Goal: Task Accomplishment & Management: Manage account settings

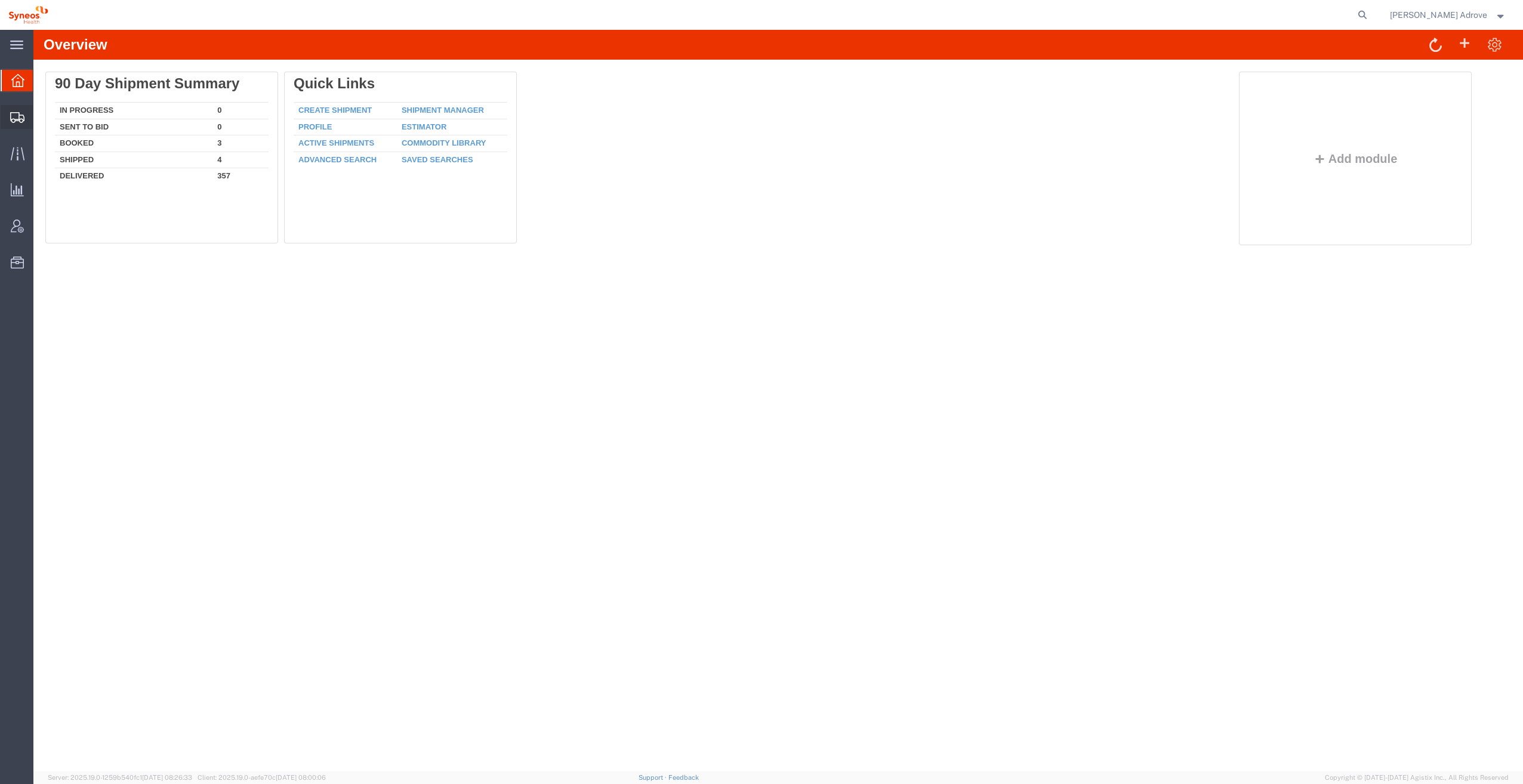
click at [0, 0] on span "Shipment Manager" at bounding box center [0, 0] width 0 height 0
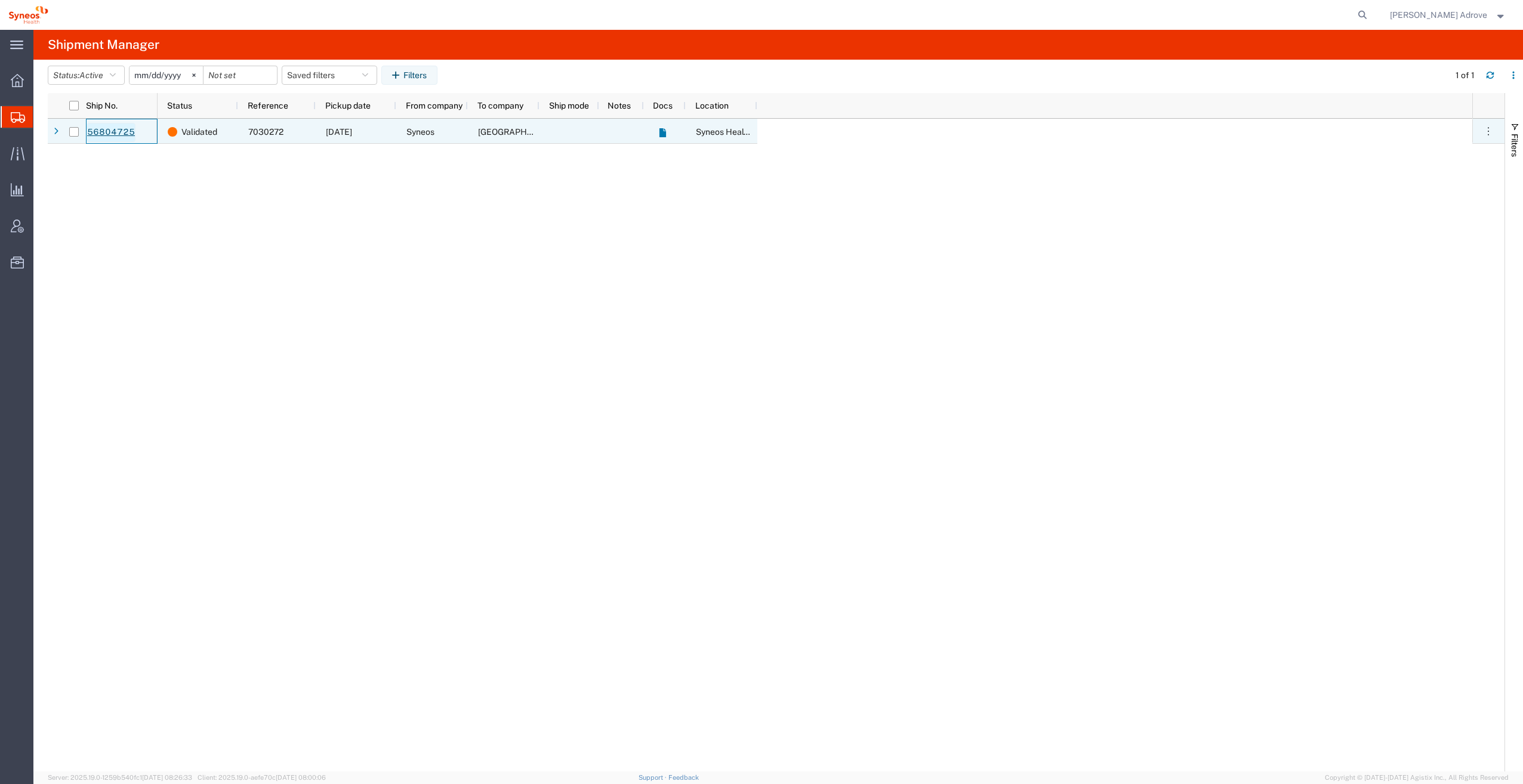
click at [107, 132] on link "56804725" at bounding box center [110, 132] width 49 height 19
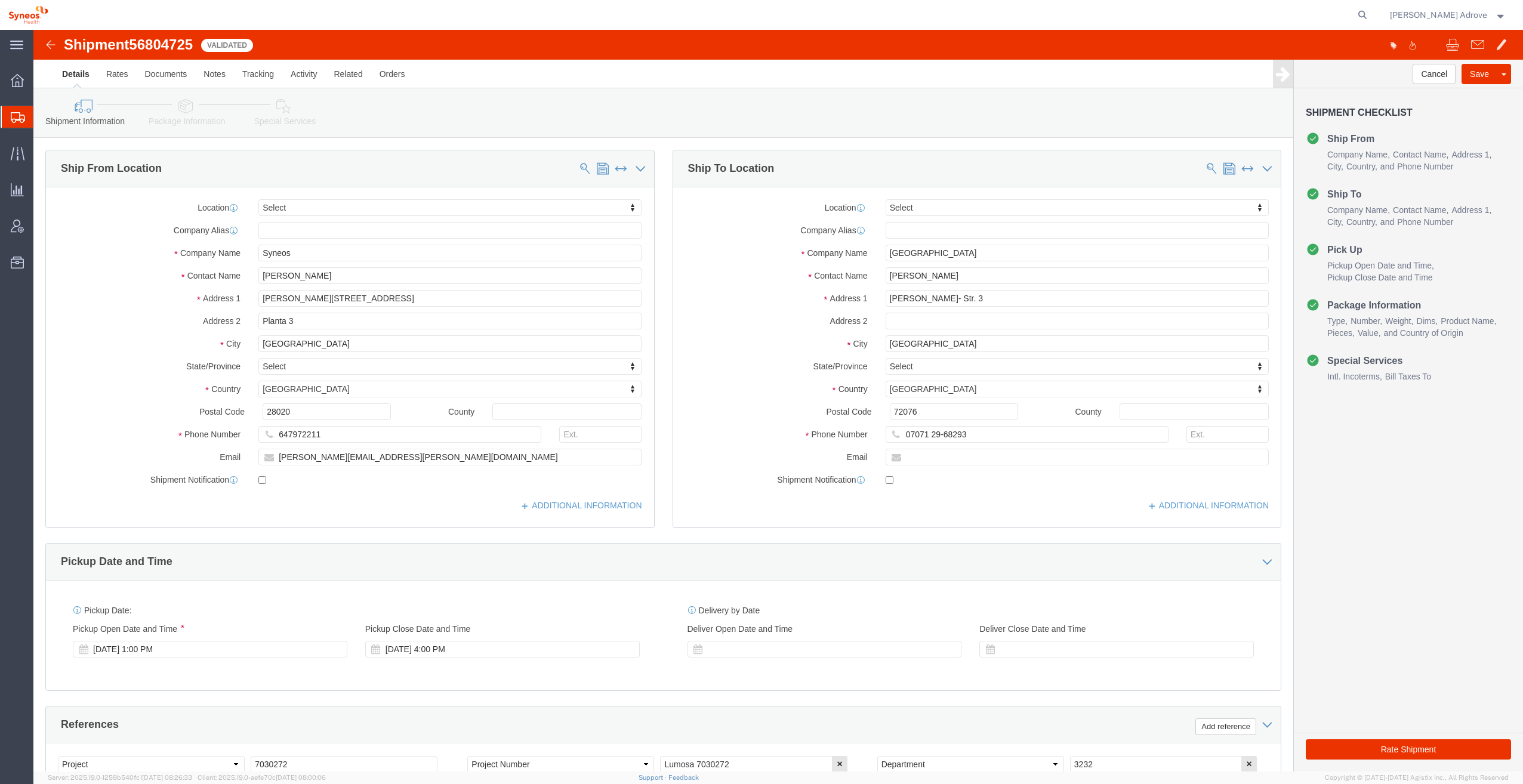
select select
click at [41, 153] on span "Traffic" at bounding box center [37, 153] width 8 height 24
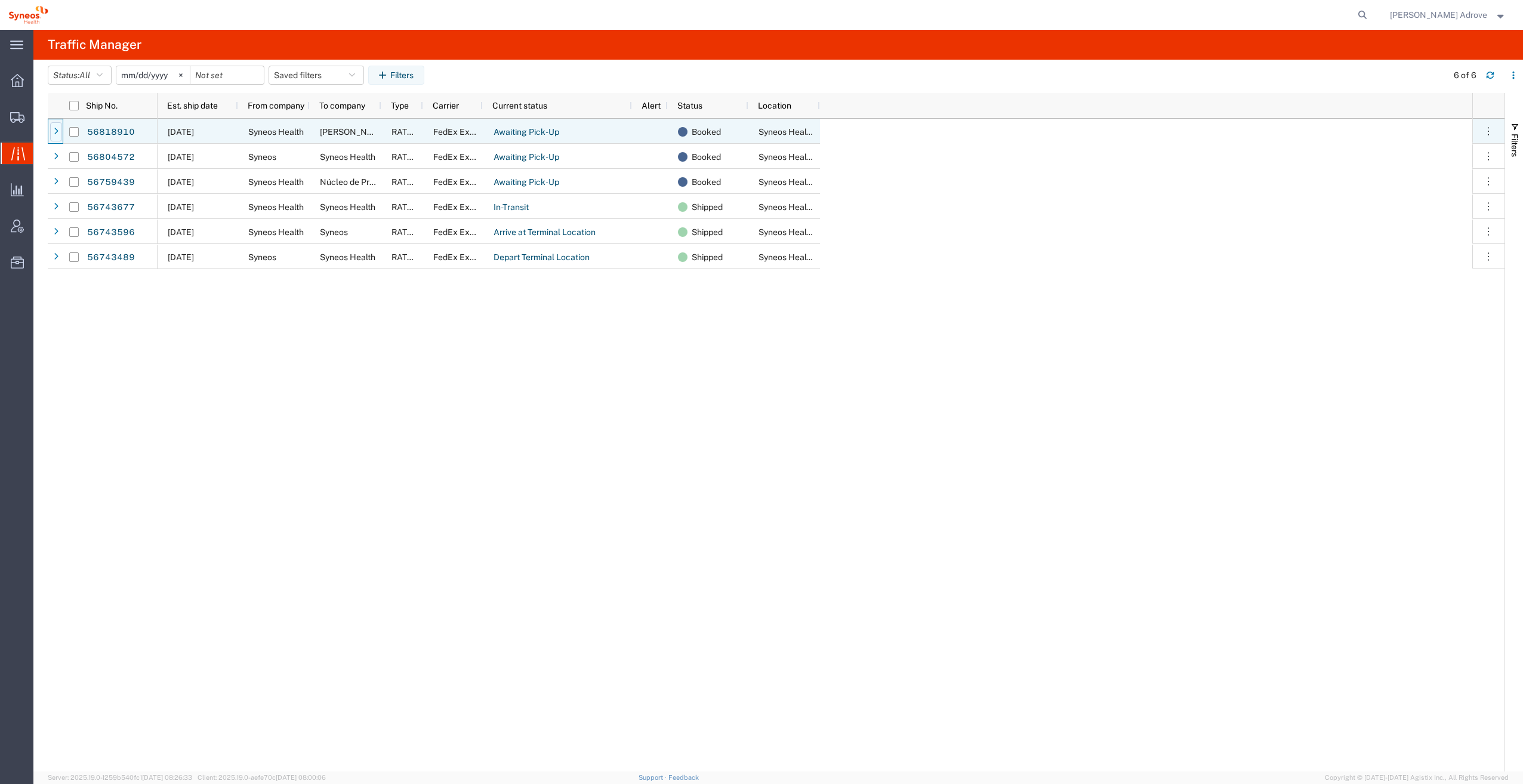
click at [55, 129] on icon at bounding box center [56, 132] width 5 height 8
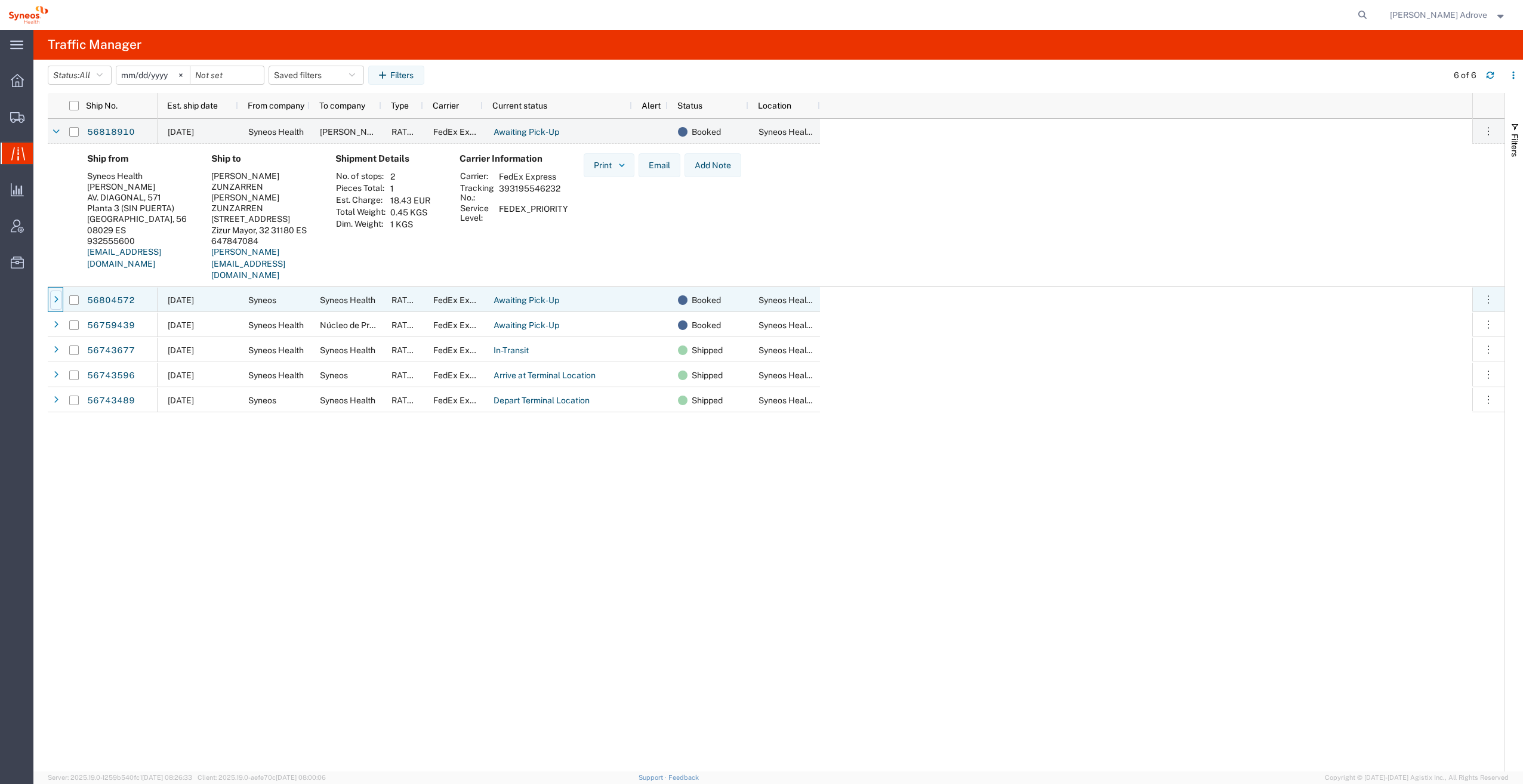
click at [54, 300] on icon at bounding box center [56, 300] width 5 height 8
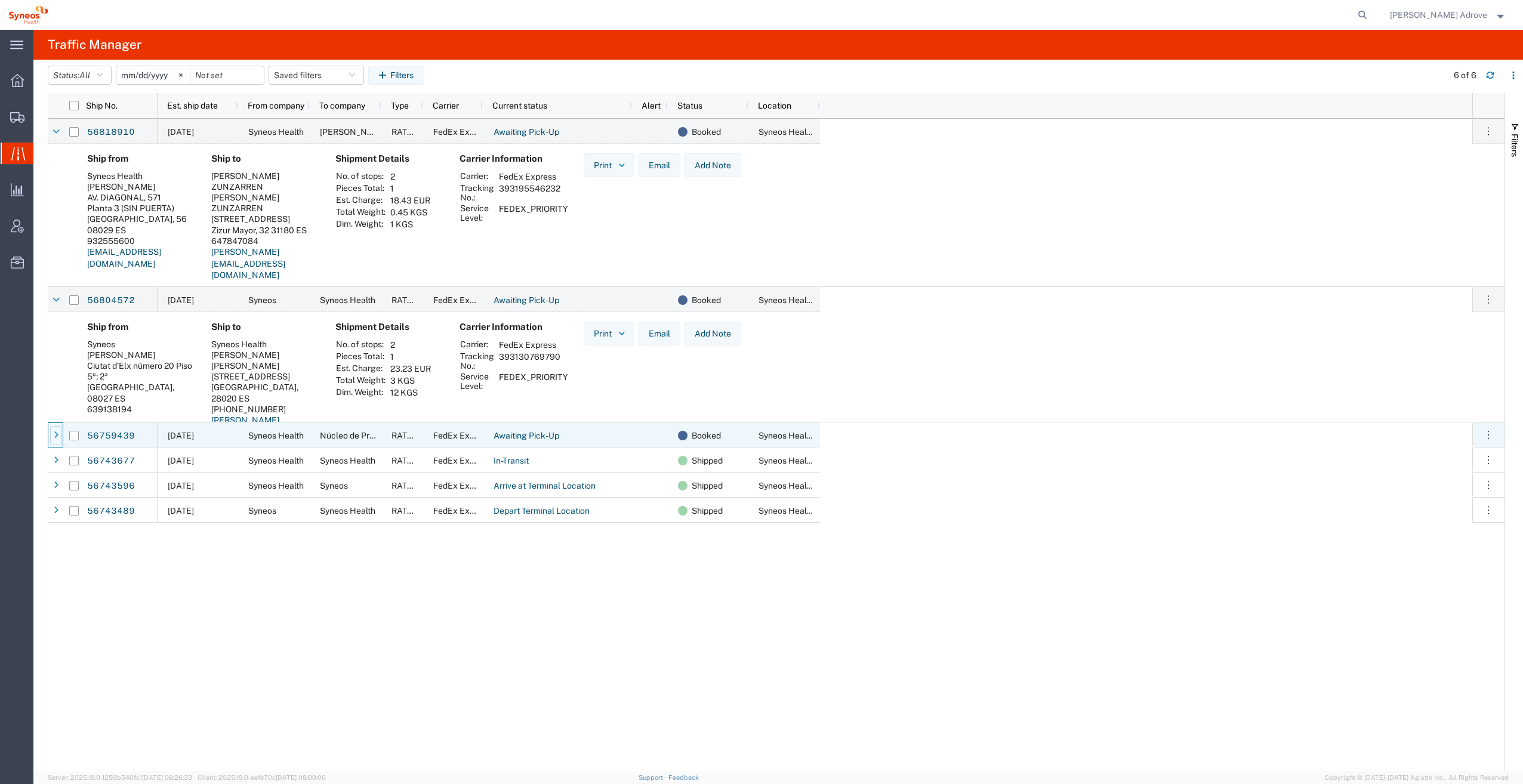
click at [55, 436] on icon at bounding box center [56, 435] width 5 height 8
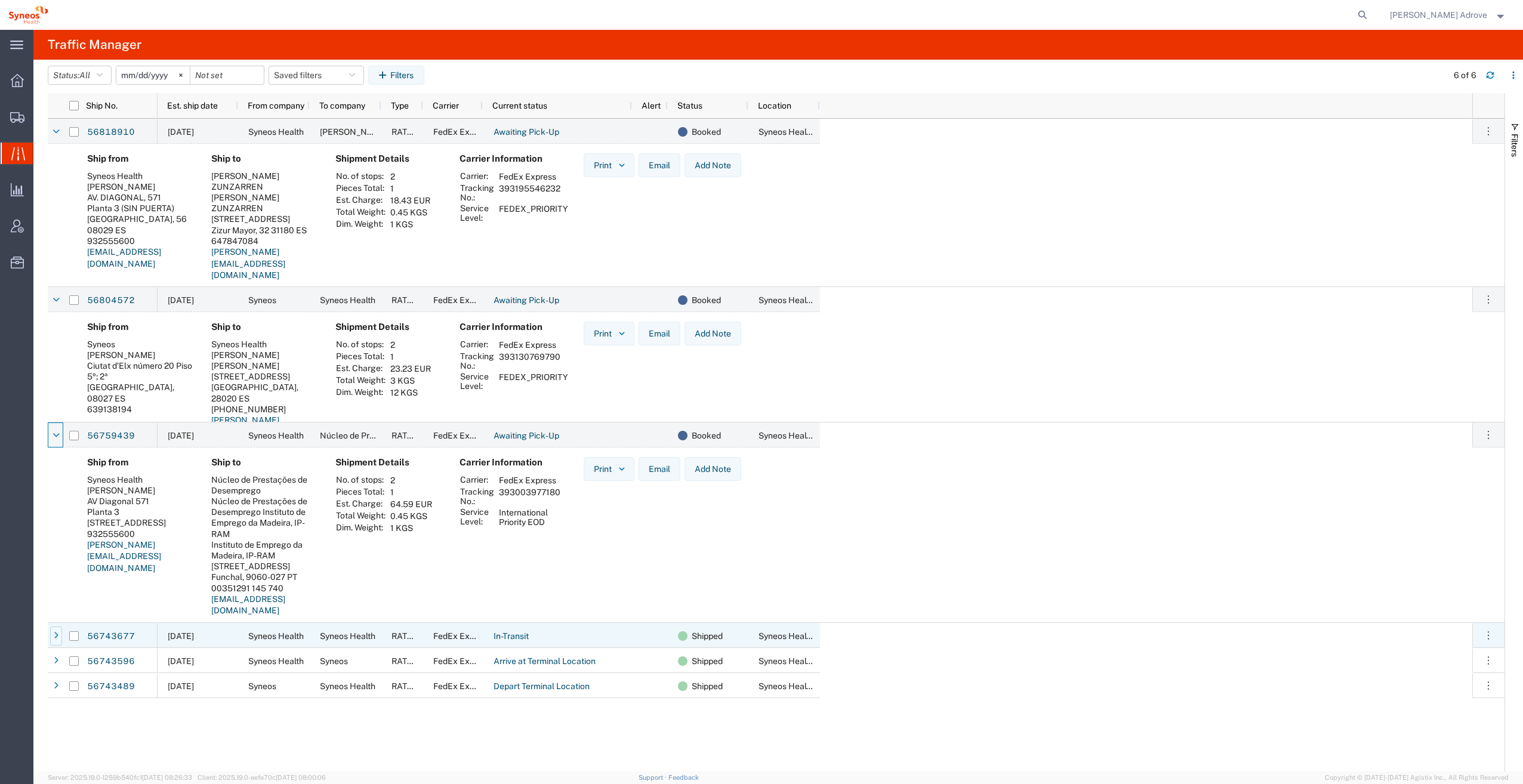
click at [57, 632] on icon at bounding box center [56, 636] width 5 height 8
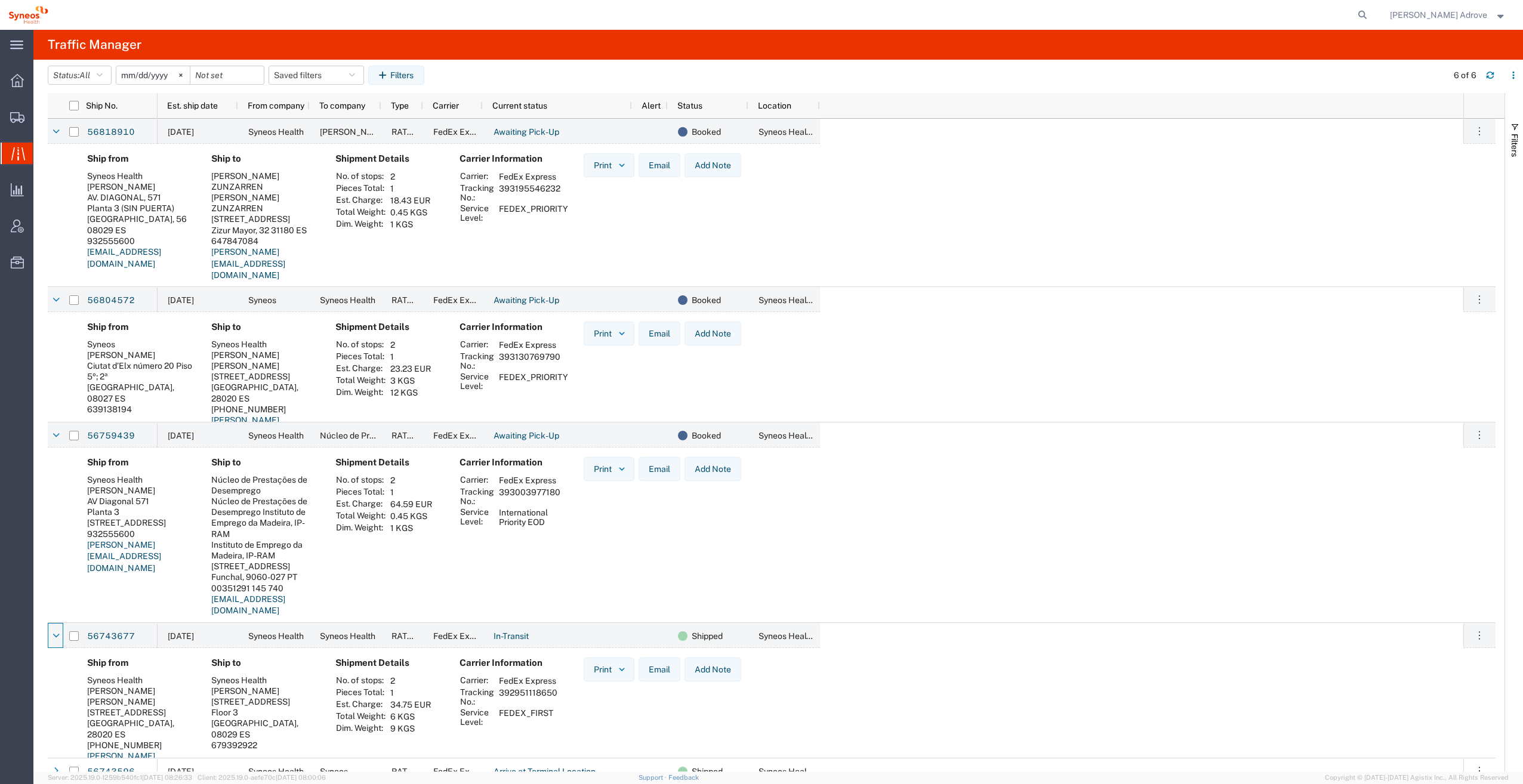
drag, startPoint x: 560, startPoint y: 490, endPoint x: 554, endPoint y: 491, distance: 6.1
click at [558, 490] on td "393003977180" at bounding box center [529, 496] width 70 height 20
drag, startPoint x: 559, startPoint y: 491, endPoint x: 497, endPoint y: 494, distance: 62.1
click at [497, 494] on td "393003977180" at bounding box center [529, 496] width 70 height 20
drag, startPoint x: 497, startPoint y: 494, endPoint x: 509, endPoint y: 492, distance: 12.2
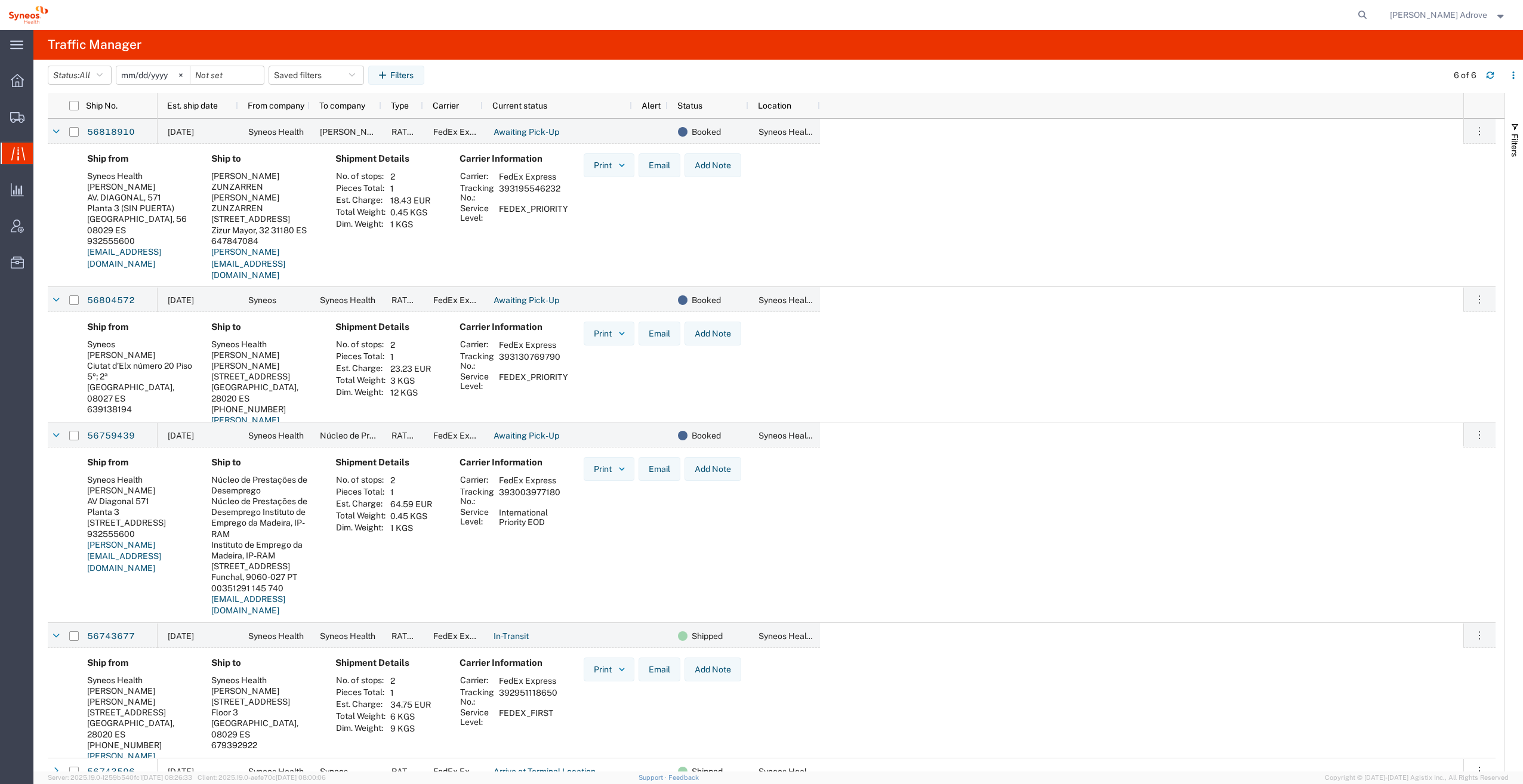
copy td "393003977180"
click at [118, 434] on link "56759439" at bounding box center [110, 436] width 49 height 19
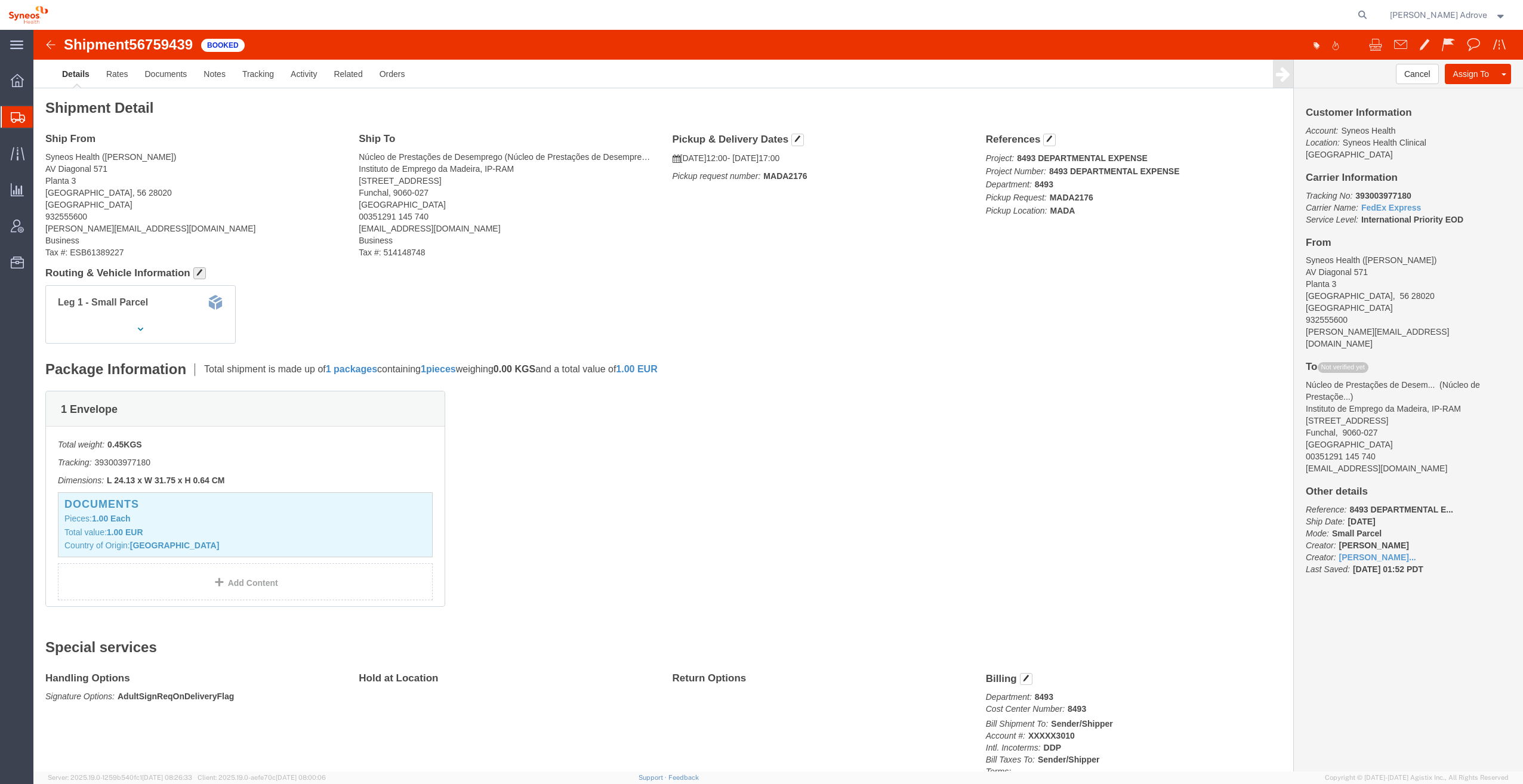
click span "button"
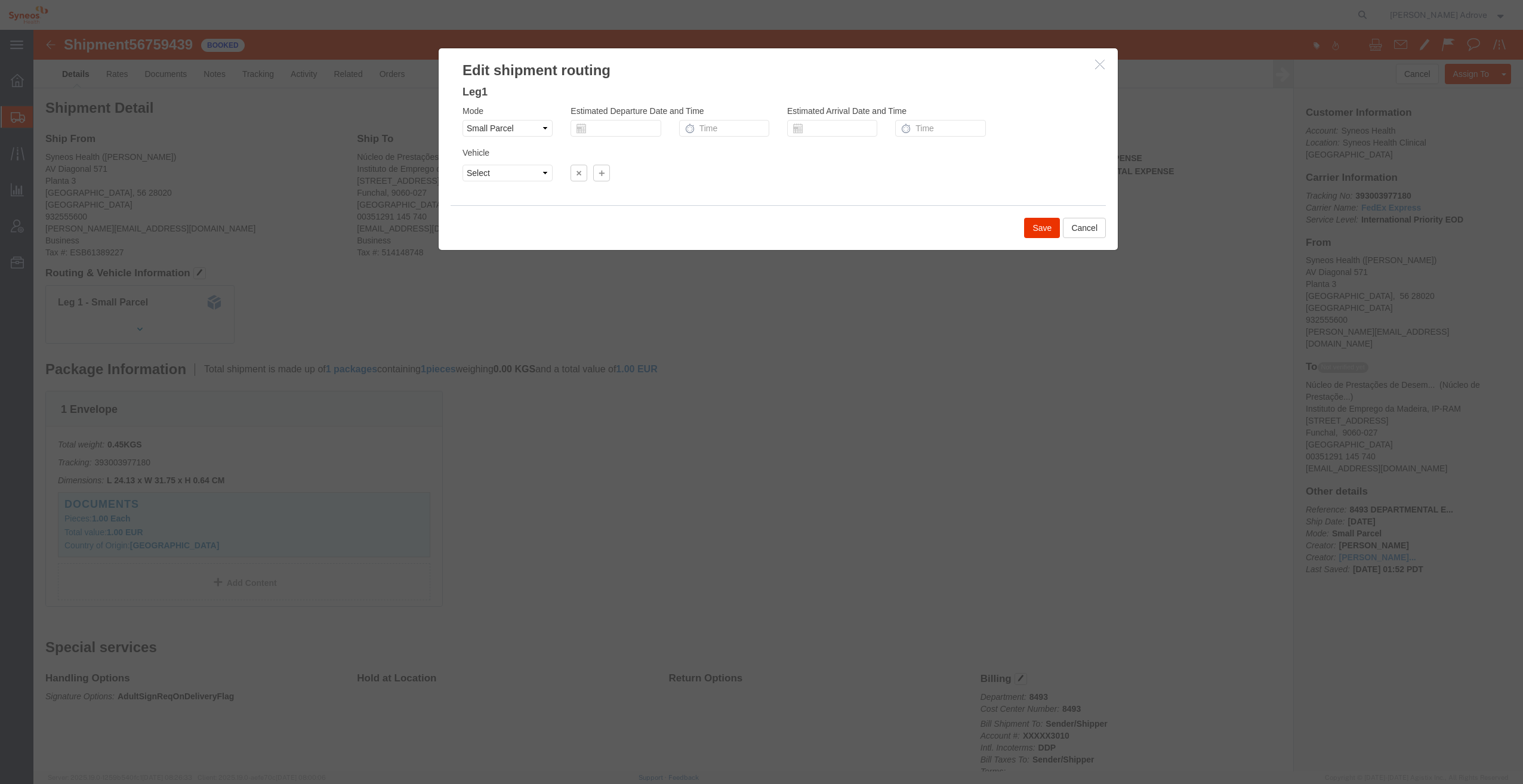
click div
click button "Cancel"
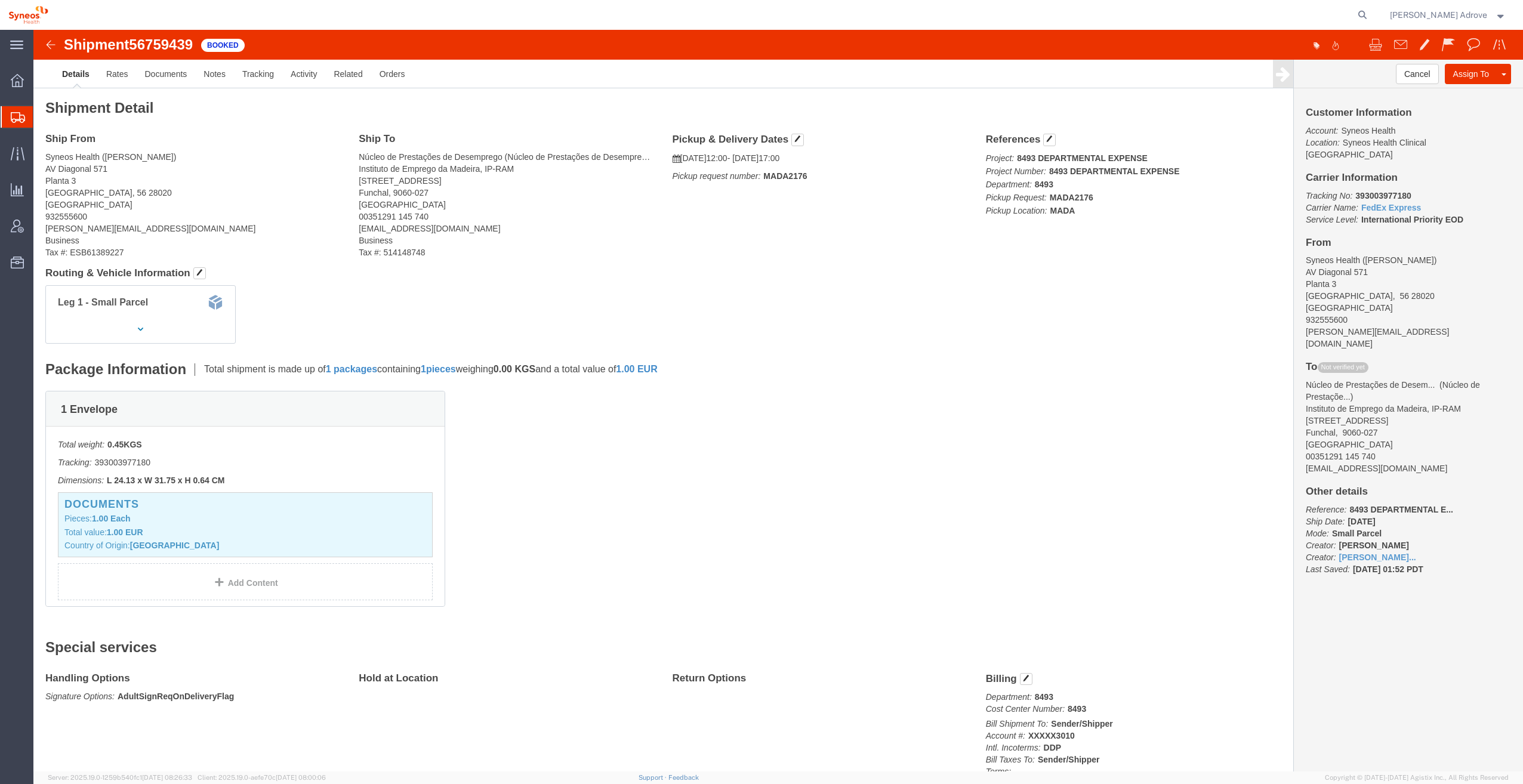
click address "Syneos Health ([PERSON_NAME]) [STREET_ADDRESS] 932555600 [PERSON_NAME][EMAIL_AD…"
drag, startPoint x: 66, startPoint y: 162, endPoint x: 141, endPoint y: 167, distance: 75.2
click address "Syneos Health ([PERSON_NAME]) [STREET_ADDRESS] 932555600 [PERSON_NAME][EMAIL_AD…"
drag, startPoint x: 140, startPoint y: 167, endPoint x: 62, endPoint y: 162, distance: 78.2
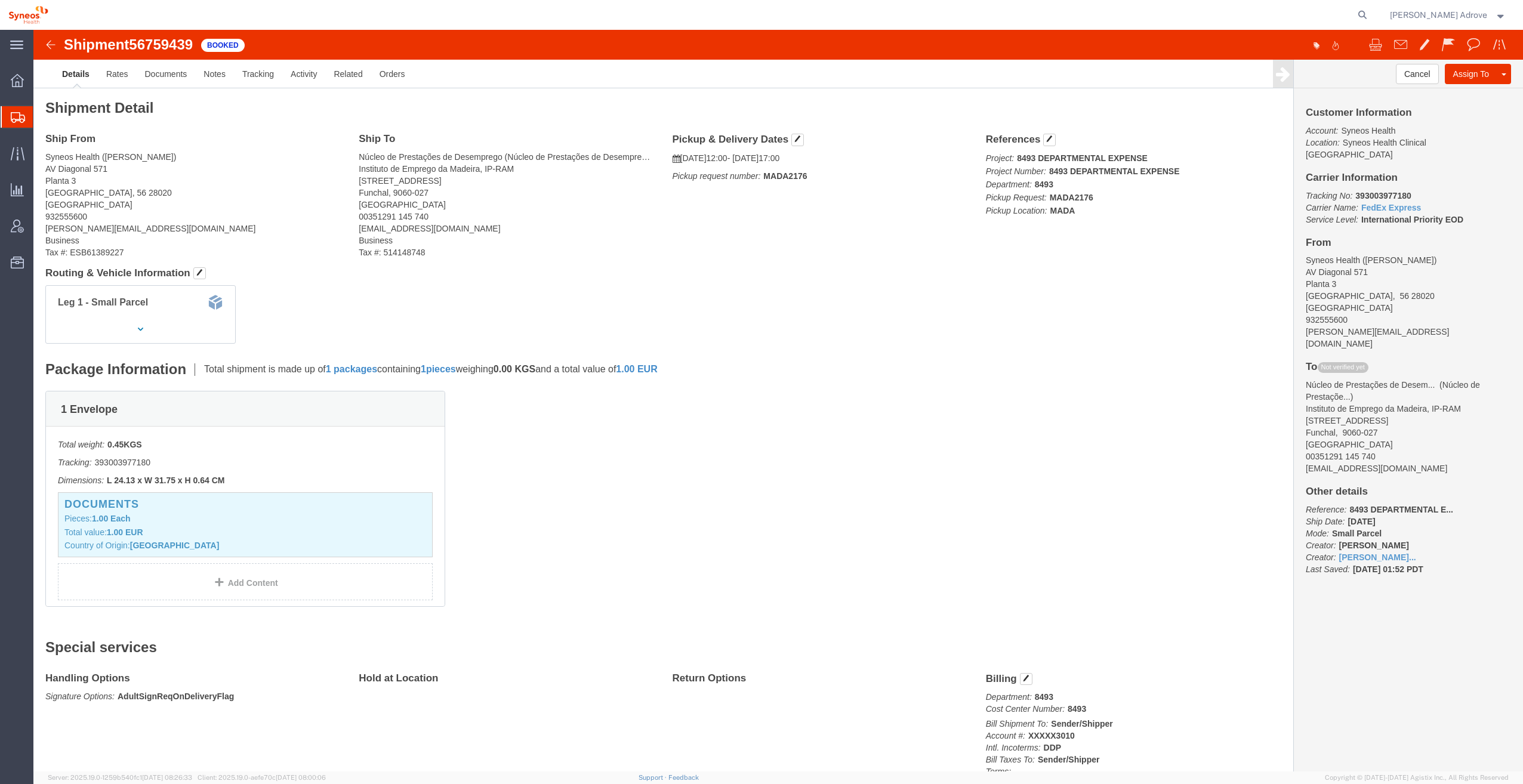
click address "Syneos Health ([PERSON_NAME]) [STREET_ADDRESS] 932555600 [PERSON_NAME][EMAIL_AD…"
drag, startPoint x: 62, startPoint y: 162, endPoint x: 54, endPoint y: 163, distance: 8.1
click address "Syneos Health ([PERSON_NAME]) [STREET_ADDRESS] 932555600 [PERSON_NAME][EMAIL_AD…"
drag, startPoint x: 55, startPoint y: 163, endPoint x: 73, endPoint y: 163, distance: 18.0
click address "Syneos Health ([PERSON_NAME]) [STREET_ADDRESS] 932555600 [PERSON_NAME][EMAIL_AD…"
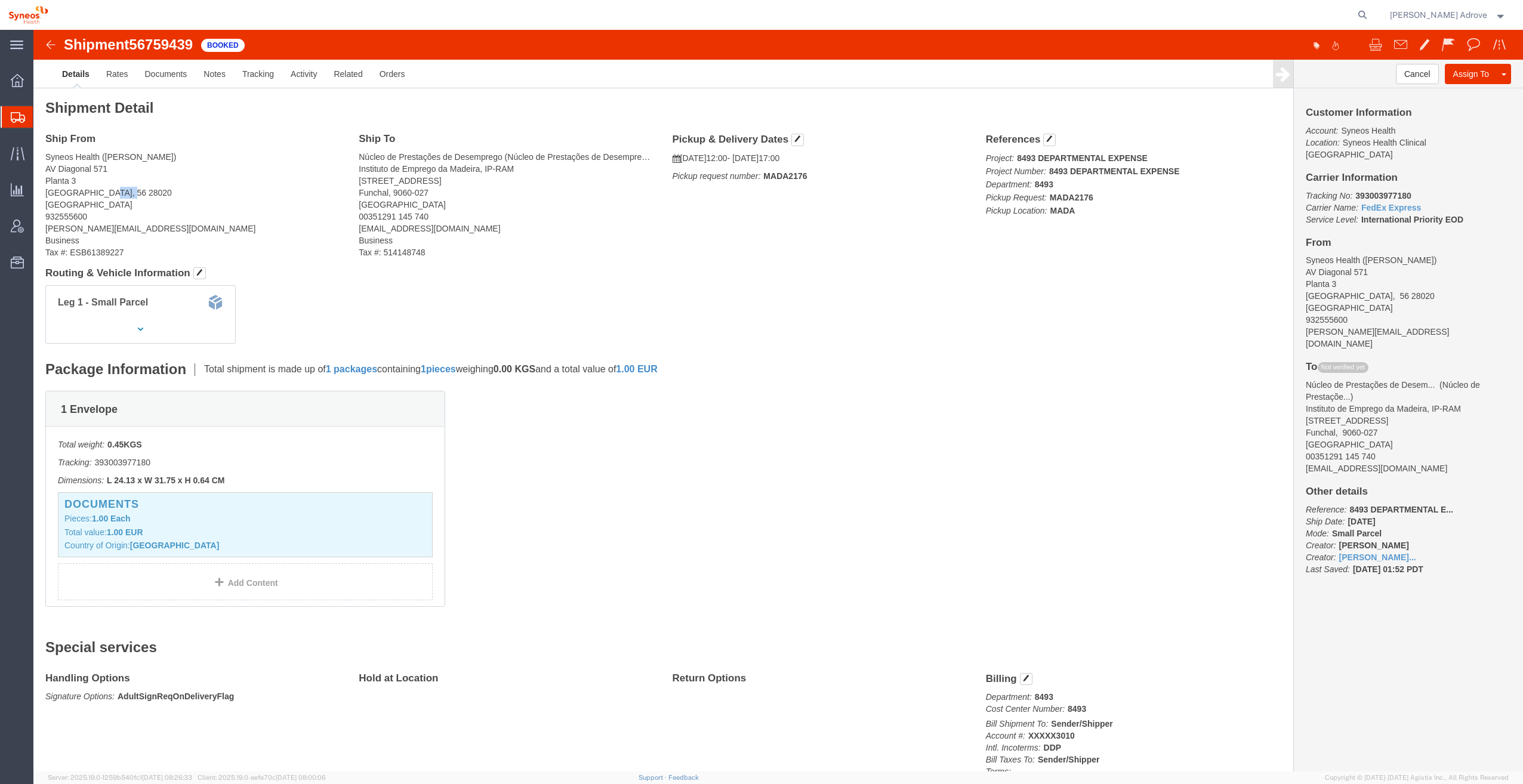
drag, startPoint x: 65, startPoint y: 161, endPoint x: 137, endPoint y: 160, distance: 72.0
click address "Syneos Health ([PERSON_NAME]) [STREET_ADDRESS] 932555600 [PERSON_NAME][EMAIL_AD…"
drag, startPoint x: 64, startPoint y: 162, endPoint x: 113, endPoint y: 162, distance: 49.0
click address "Syneos Health ([PERSON_NAME]) [STREET_ADDRESS] 932555600 [PERSON_NAME][EMAIL_AD…"
drag, startPoint x: 18, startPoint y: 149, endPoint x: 31, endPoint y: 151, distance: 13.2
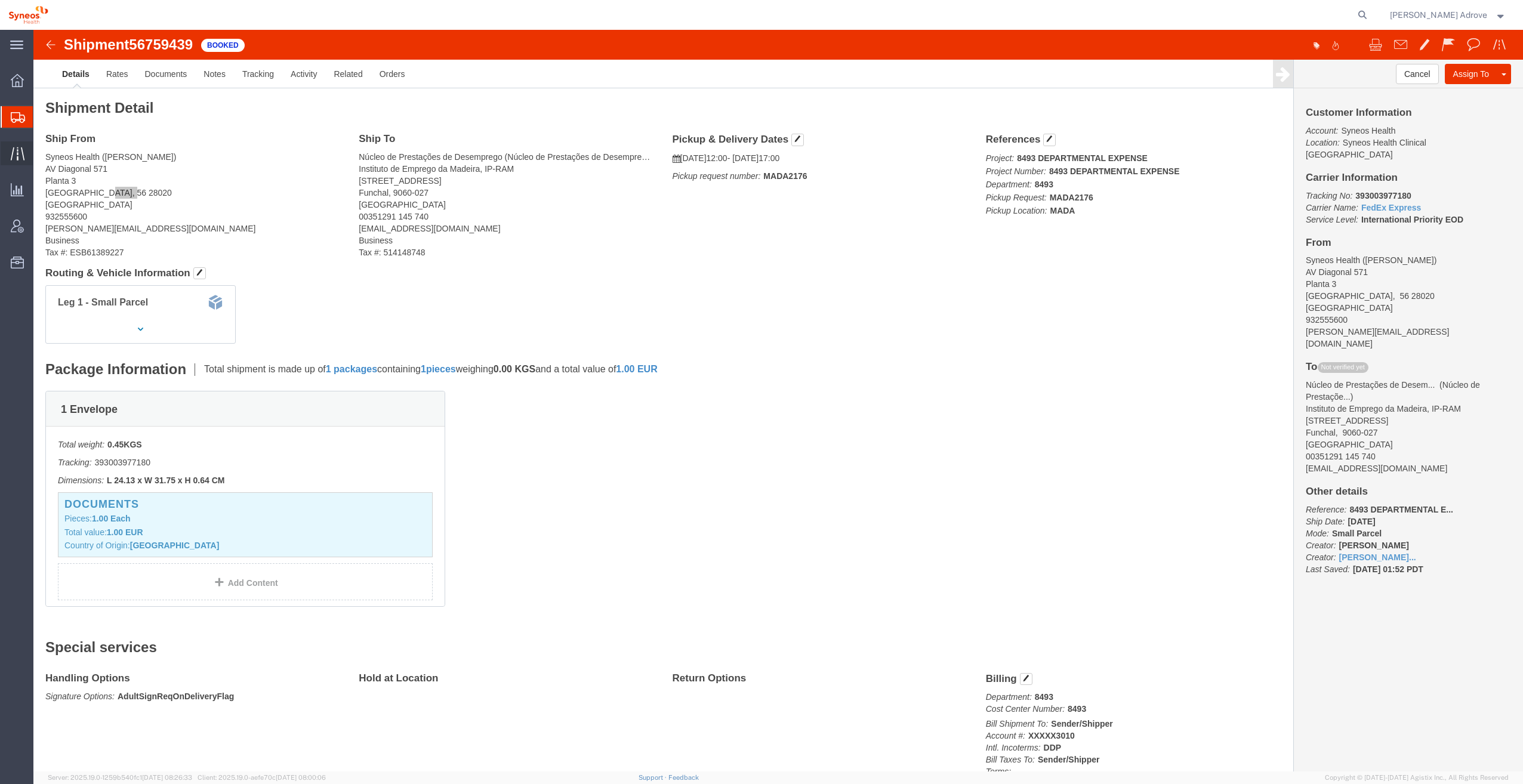
click at [19, 149] on icon at bounding box center [18, 154] width 13 height 13
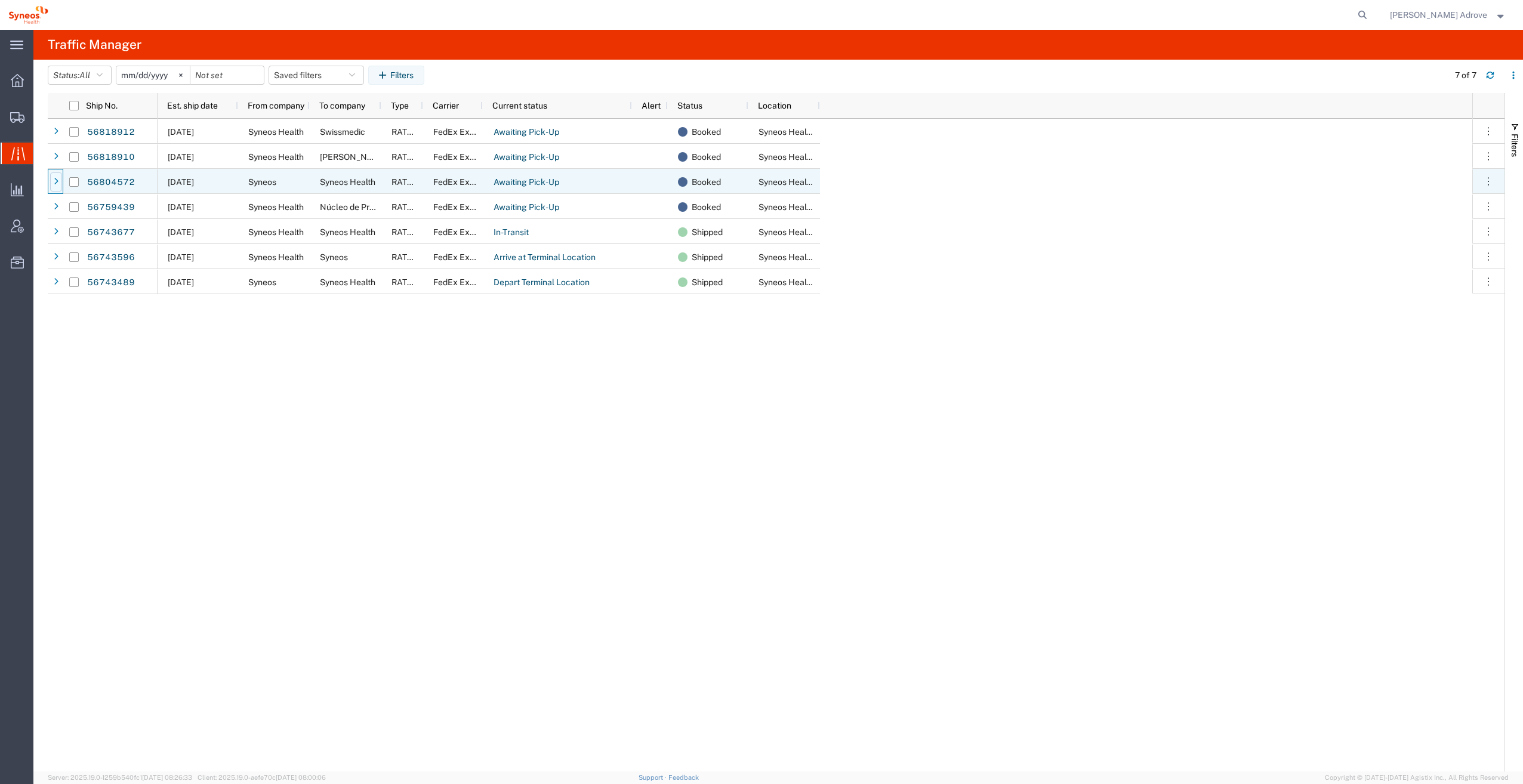
click at [56, 180] on icon at bounding box center [56, 182] width 5 height 8
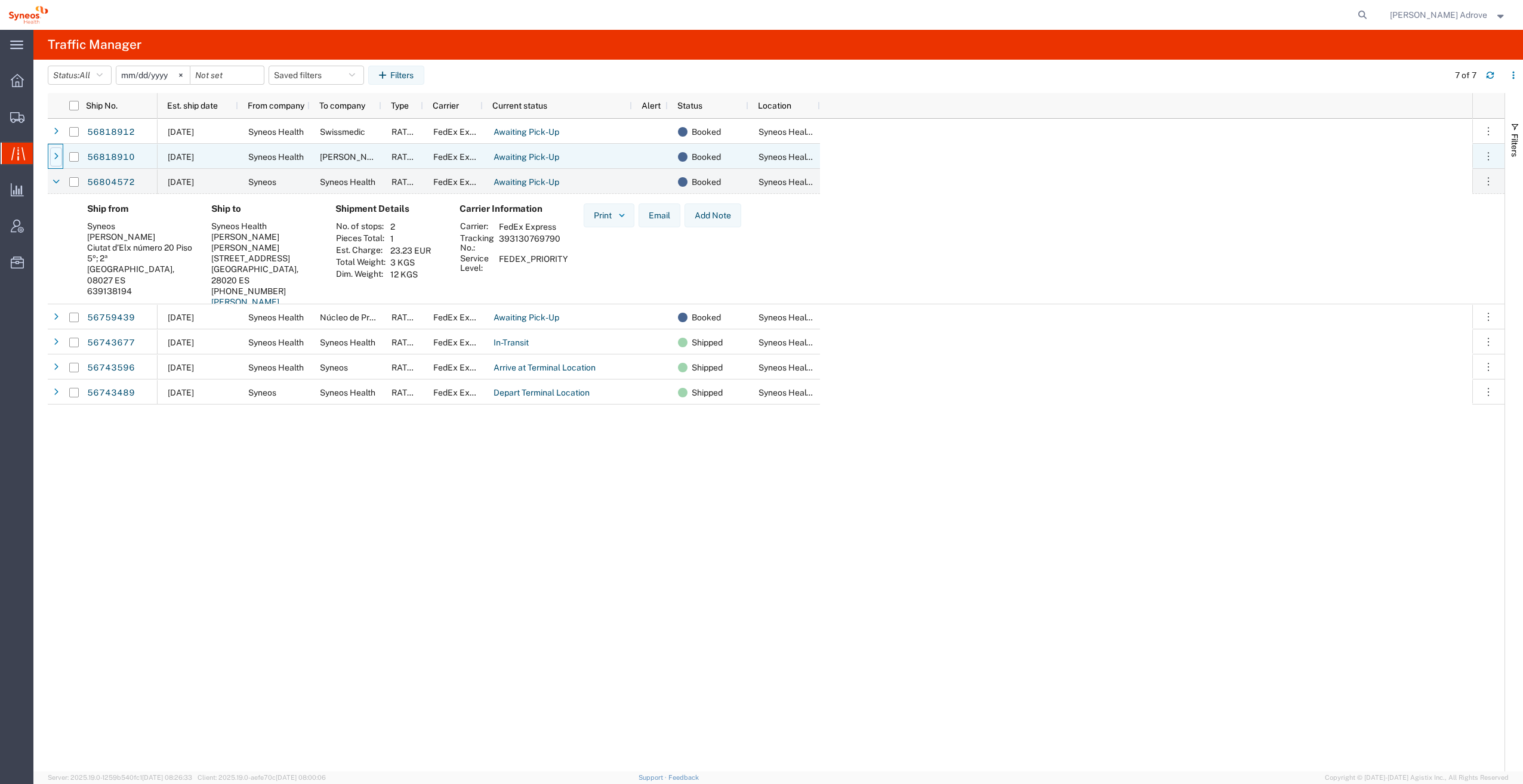
click at [59, 154] on div at bounding box center [56, 157] width 12 height 19
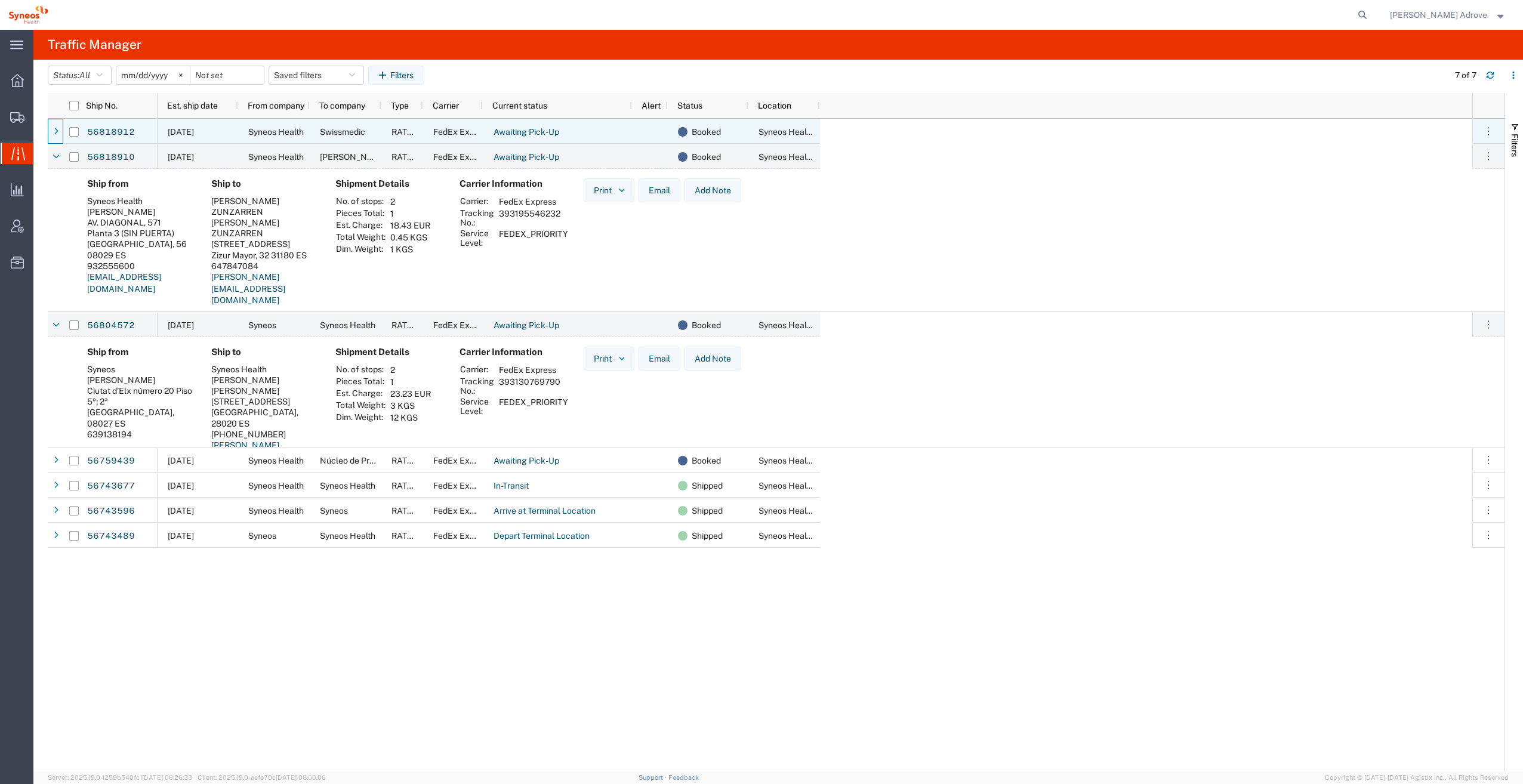
click at [55, 128] on icon at bounding box center [56, 132] width 5 height 8
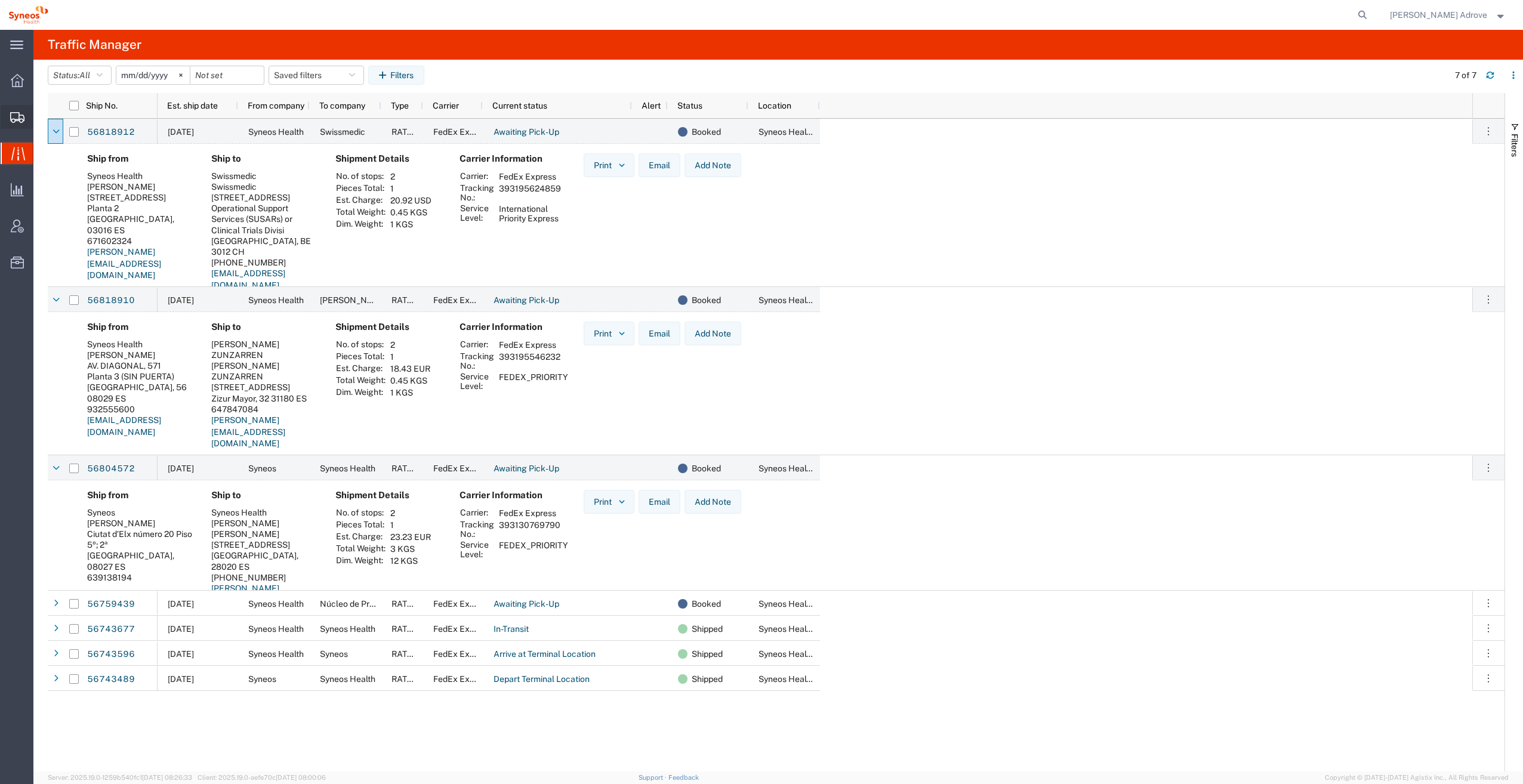
click at [0, 0] on span "Shipment Manager" at bounding box center [0, 0] width 0 height 0
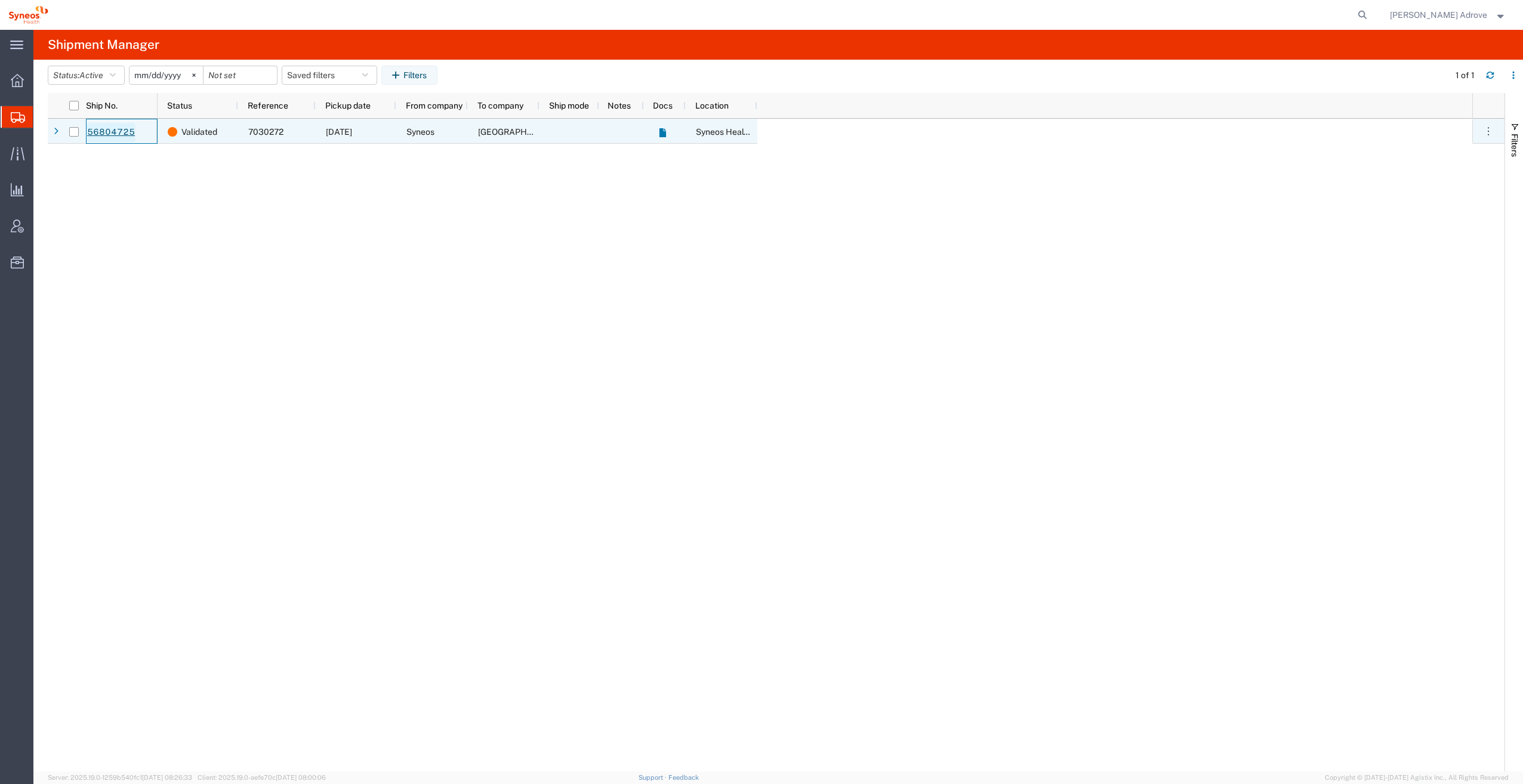
click at [96, 127] on link "56804725" at bounding box center [110, 132] width 49 height 19
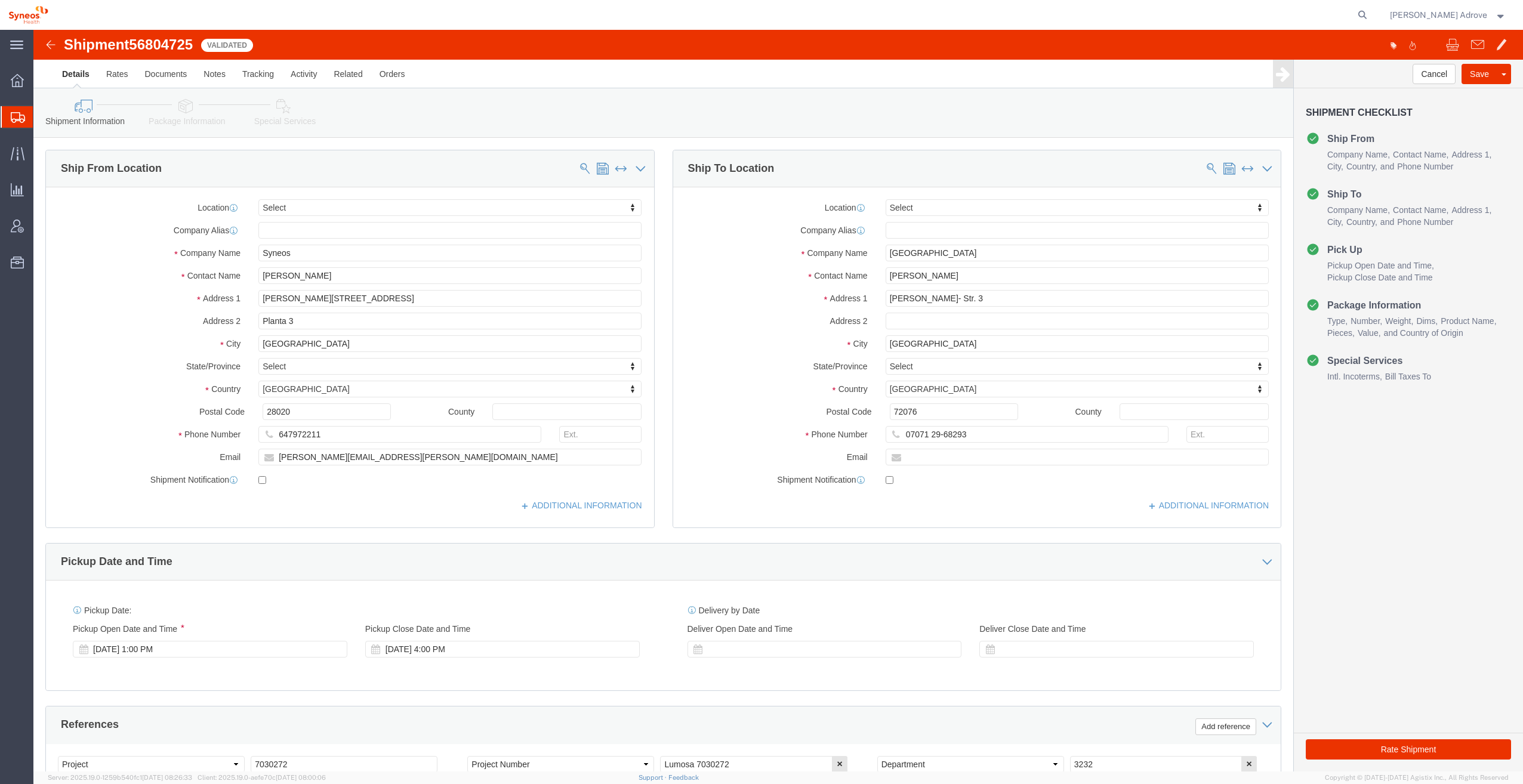
select select
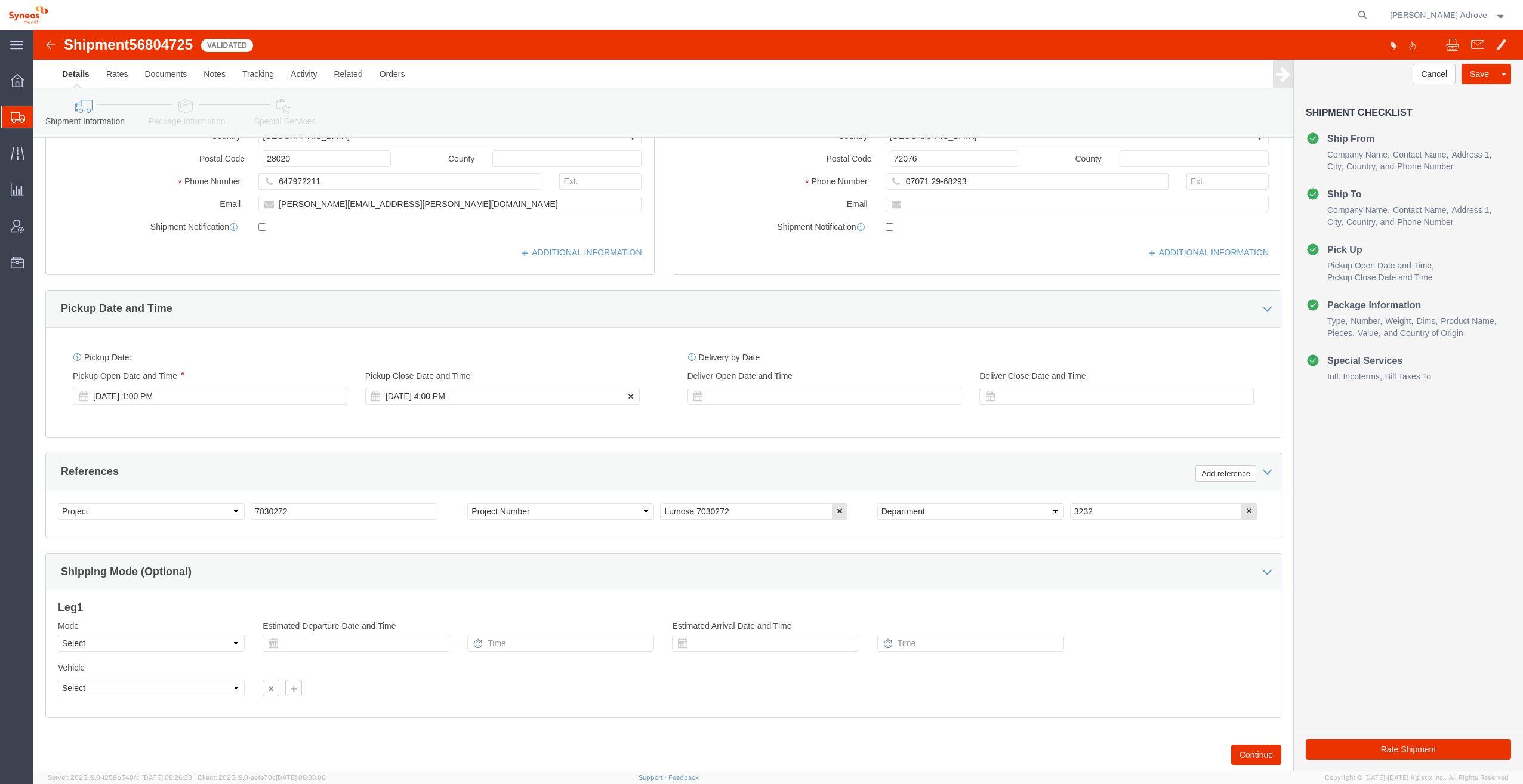
scroll to position [283, 0]
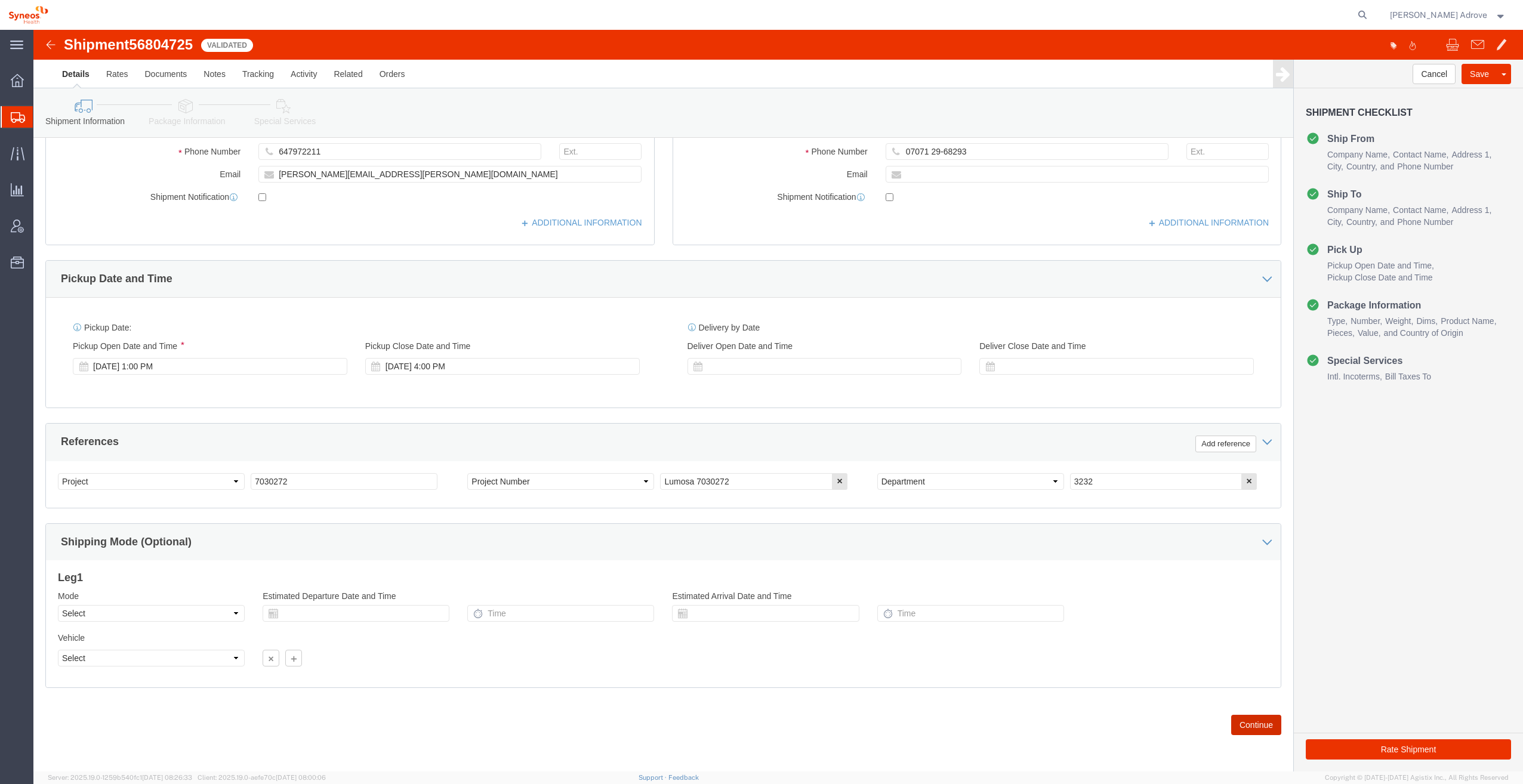
click button "Continue"
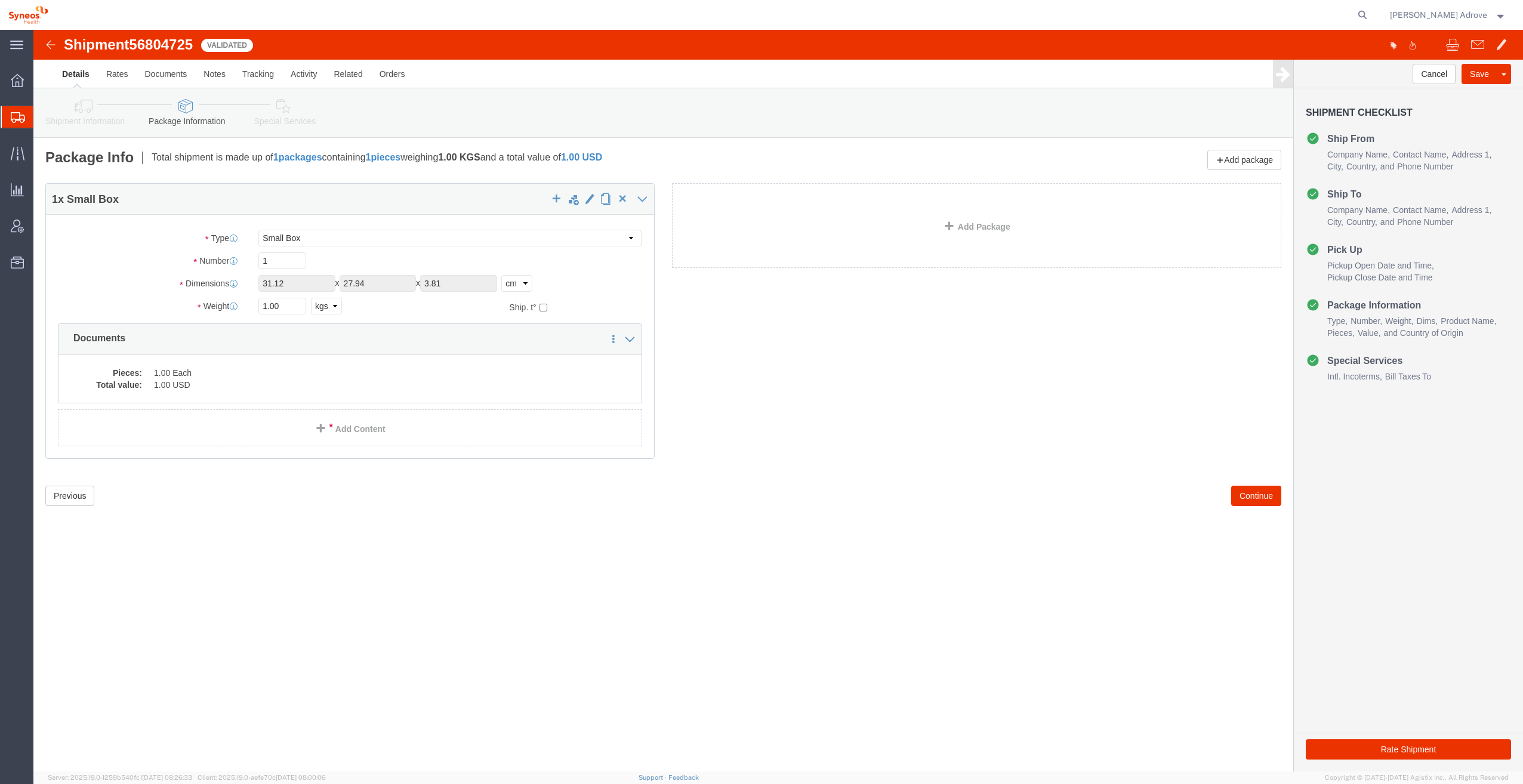
click link "Add Content"
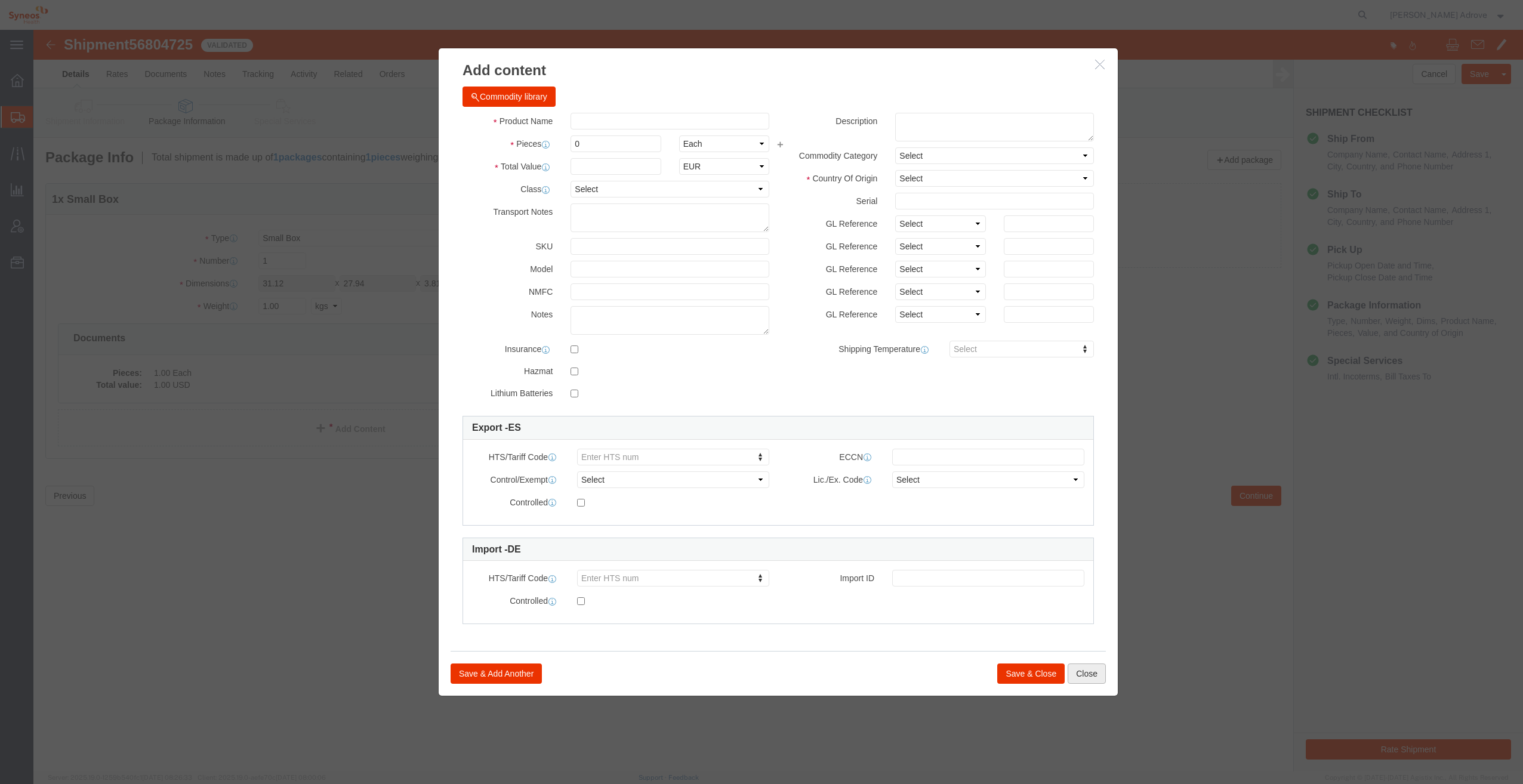
click button "Close"
